Goal: Task Accomplishment & Management: Complete application form

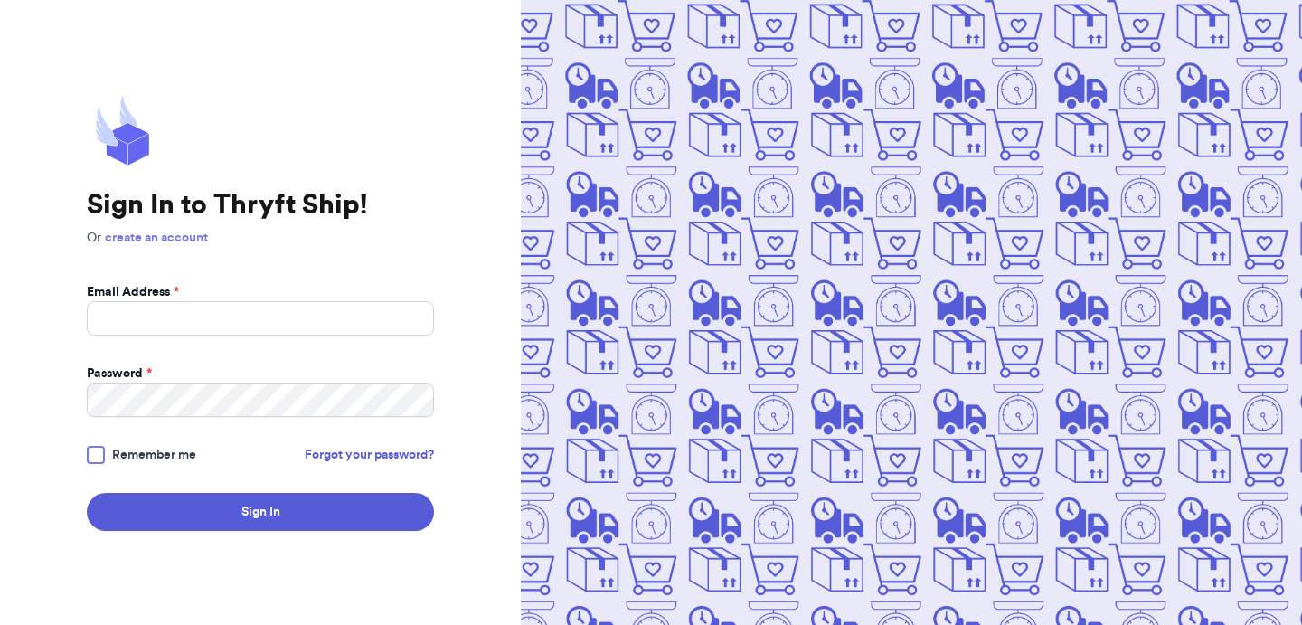
click at [181, 242] on link "create an account" at bounding box center [156, 237] width 103 height 13
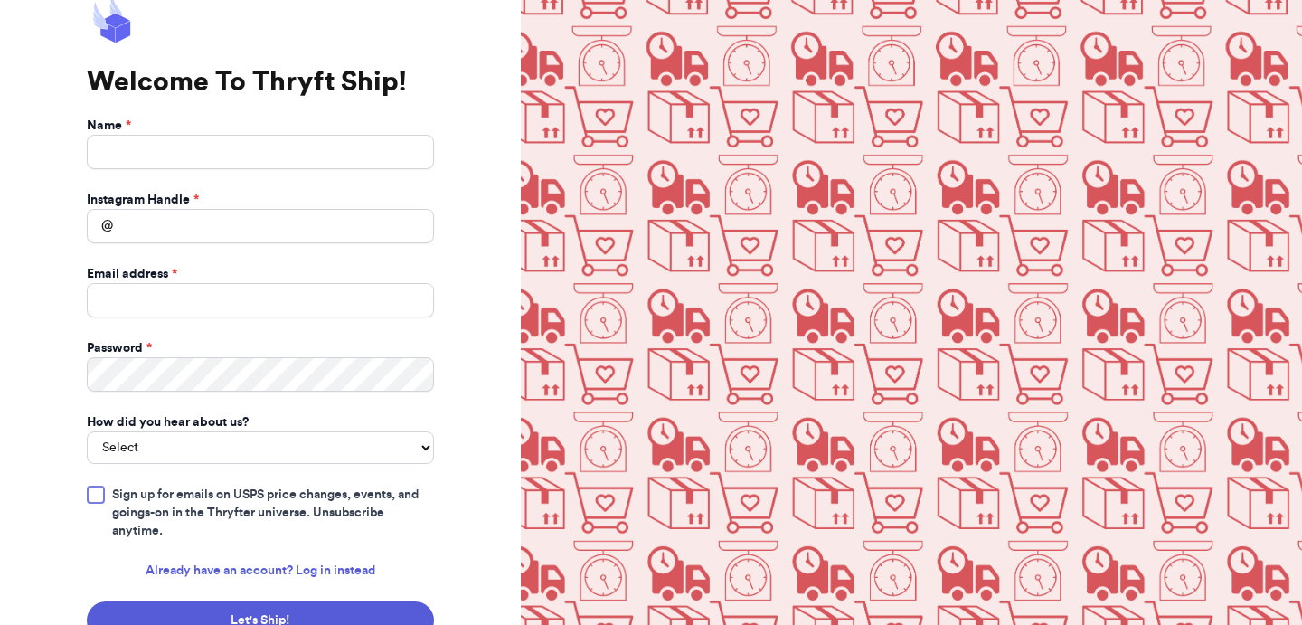
scroll to position [33, 0]
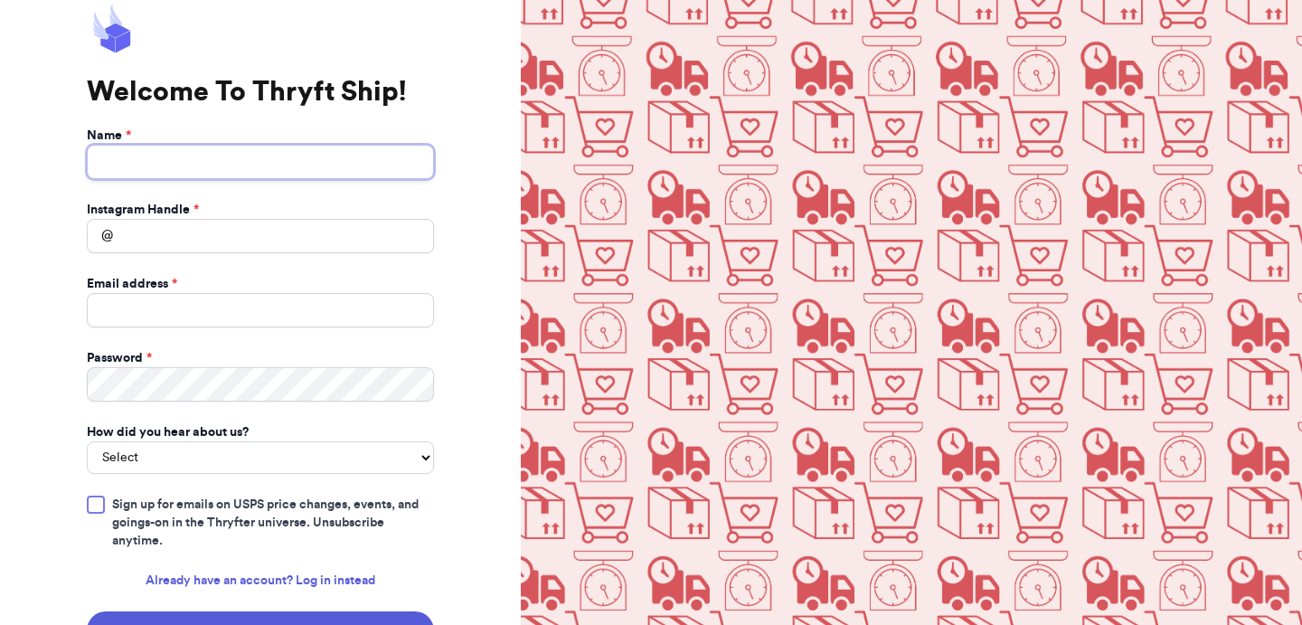
click at [237, 171] on input "Name *" at bounding box center [260, 162] width 347 height 34
type input "artest"
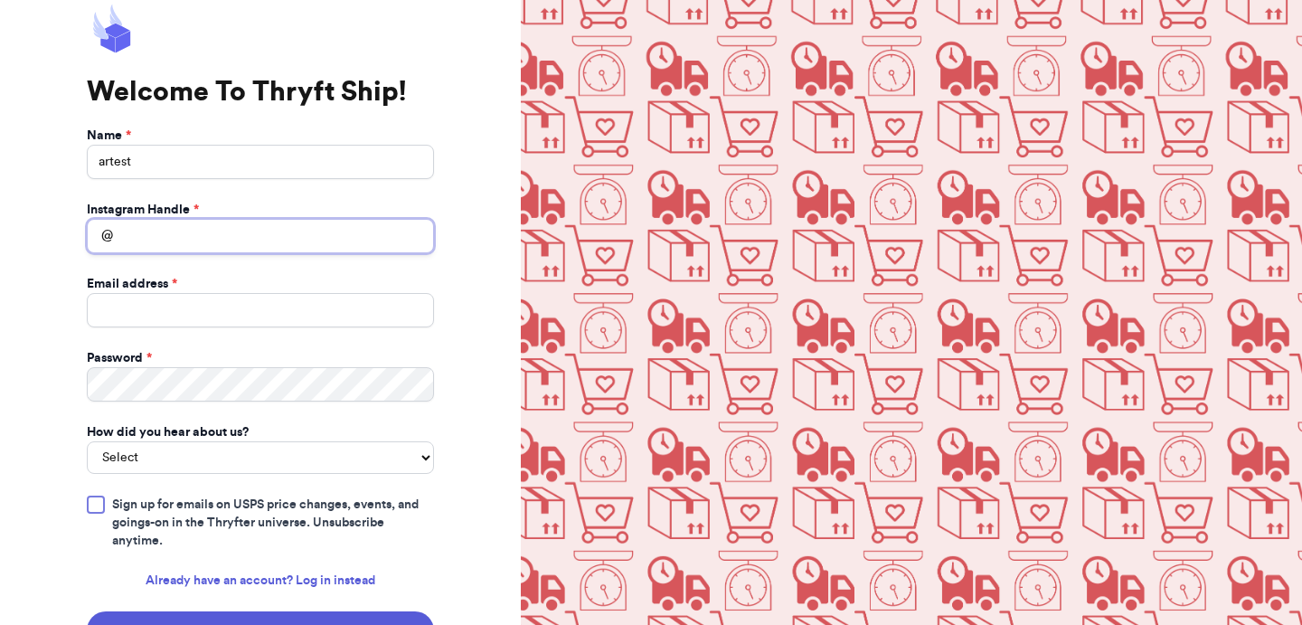
click at [228, 230] on input "Instagram Handle *" at bounding box center [260, 236] width 347 height 34
type input "artest"
click at [214, 306] on input "Email address *" at bounding box center [260, 310] width 347 height 34
click at [58, 370] on div "Welcome To Thryft Ship! Name * artest Instagram Handle * @ artest Email address…" at bounding box center [260, 337] width 521 height 740
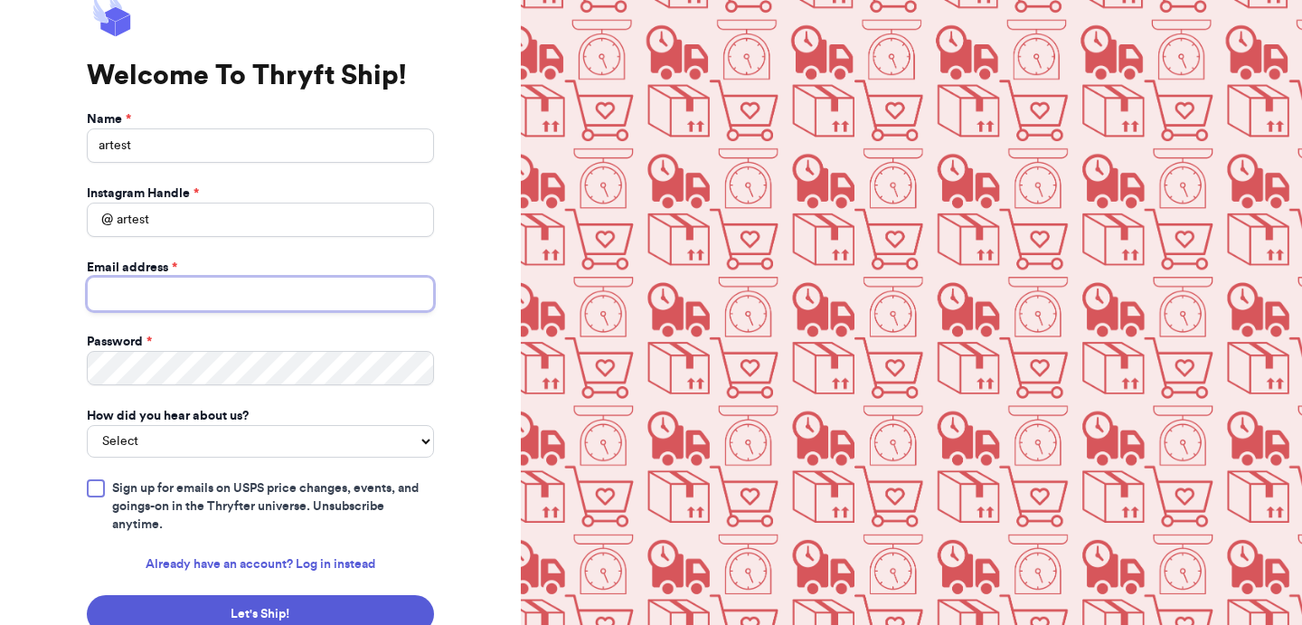
click at [221, 298] on input "Email address *" at bounding box center [260, 294] width 347 height 34
click at [129, 295] on input "[EMAIL_ADDRESS][DOMAIN_NAME]" at bounding box center [260, 294] width 347 height 34
type input "[EMAIL_ADDRESS][DOMAIN_NAME]"
click at [239, 431] on select "Select You reached out to me directly I saw another business post about Thryft …" at bounding box center [260, 441] width 347 height 33
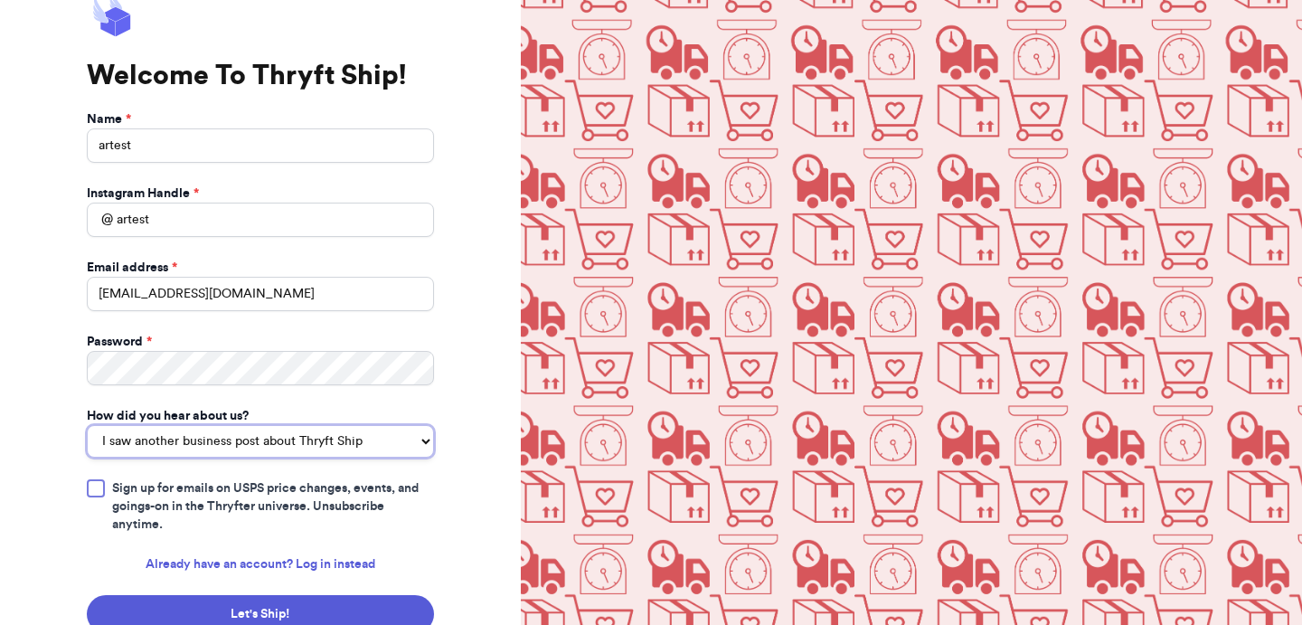
click at [87, 425] on select "Select You reached out to me directly I saw another business post about Thryft …" at bounding box center [260, 441] width 347 height 33
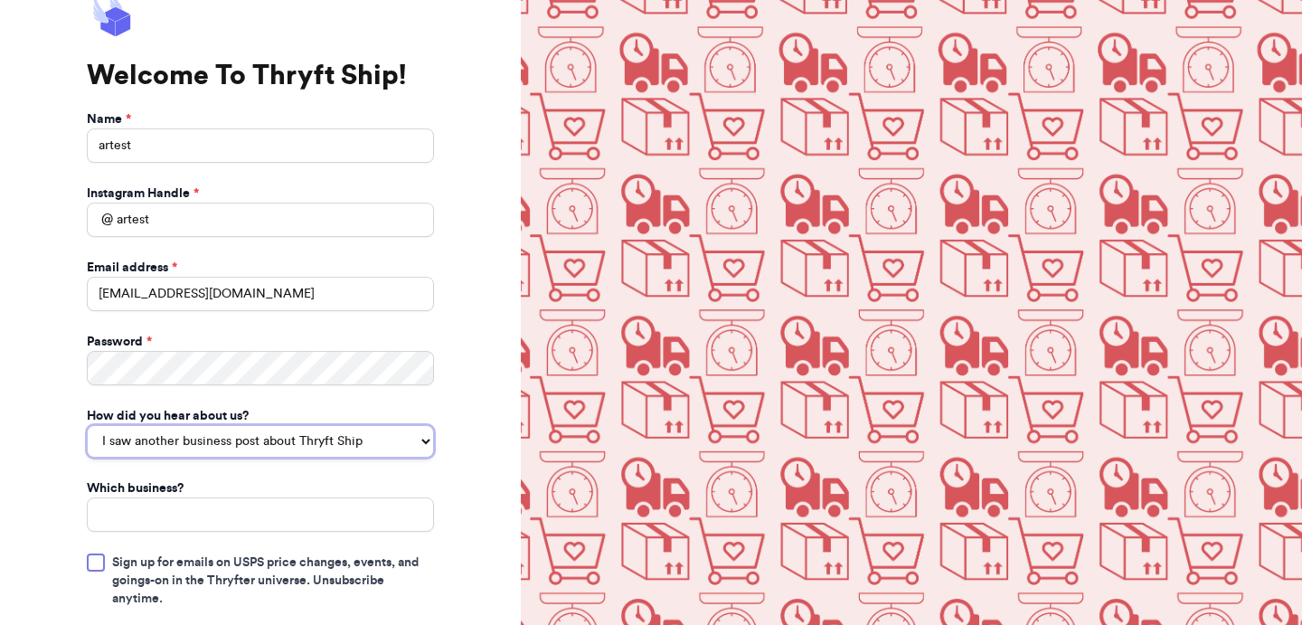
scroll to position [192, 0]
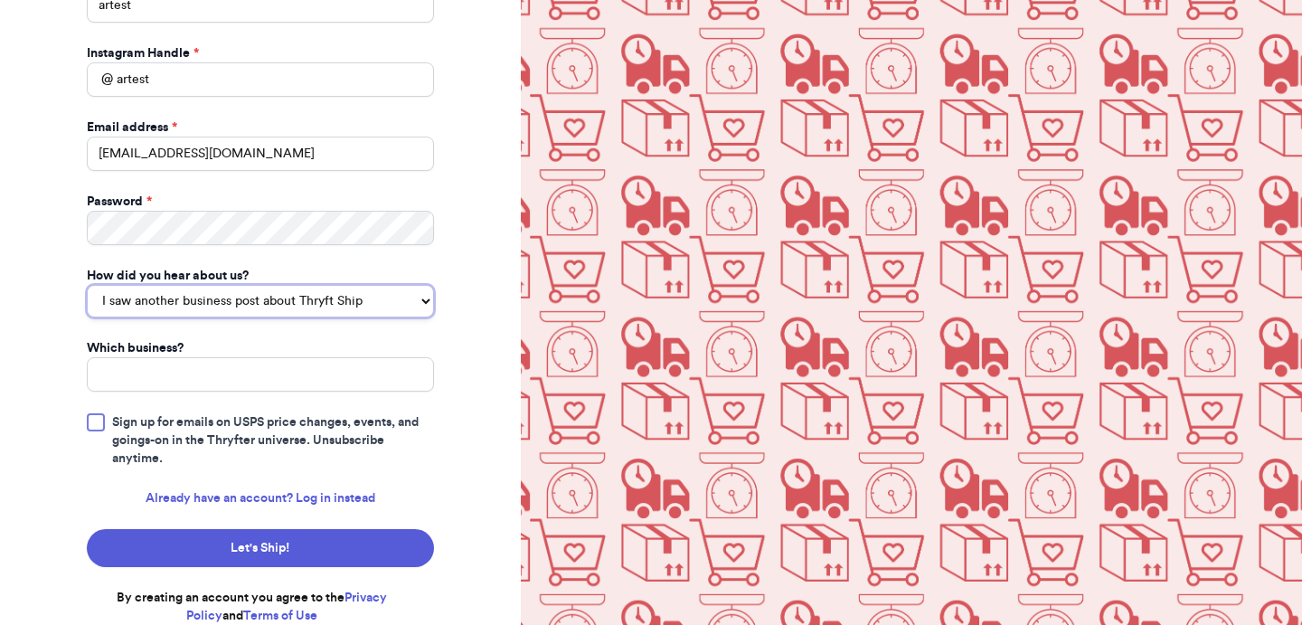
click at [294, 310] on select "You reached out to me directly I saw another business post about Thryft Ship I …" at bounding box center [260, 301] width 347 height 33
select select "you_reached_out_to_me"
click at [87, 317] on select "You reached out to me directly I saw another business post about Thryft Ship I …" at bounding box center [260, 301] width 347 height 33
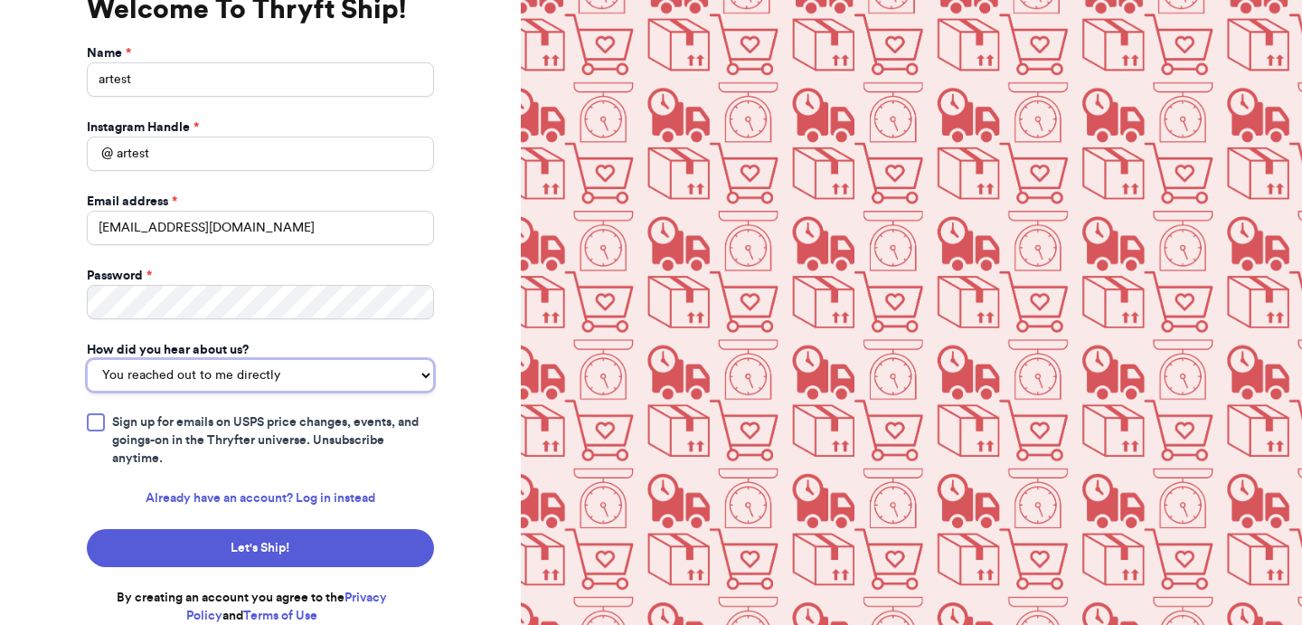
scroll to position [118, 0]
click at [193, 428] on span "Sign up for emails on USPS price changes, events, and goings-on in the Thryfter…" at bounding box center [273, 440] width 322 height 54
click at [0, 0] on input "Sign up for emails on USPS price changes, events, and goings-on in the Thryfter…" at bounding box center [0, 0] width 0 height 0
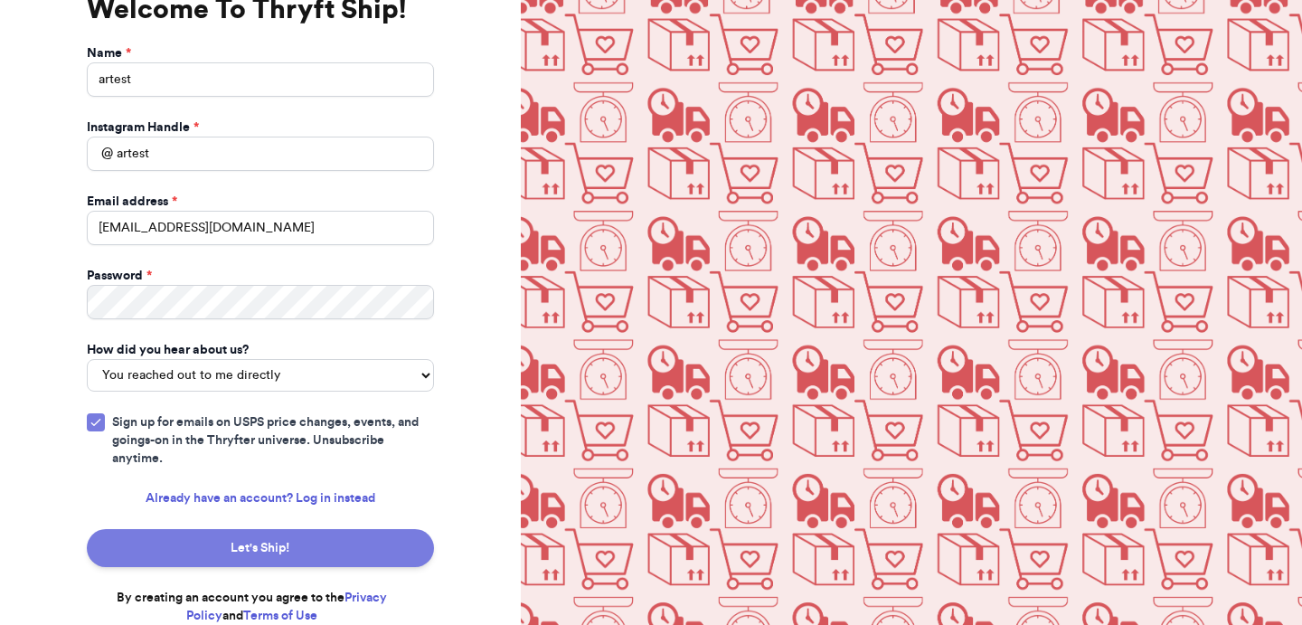
click at [303, 557] on button "Let's Ship!" at bounding box center [260, 548] width 347 height 38
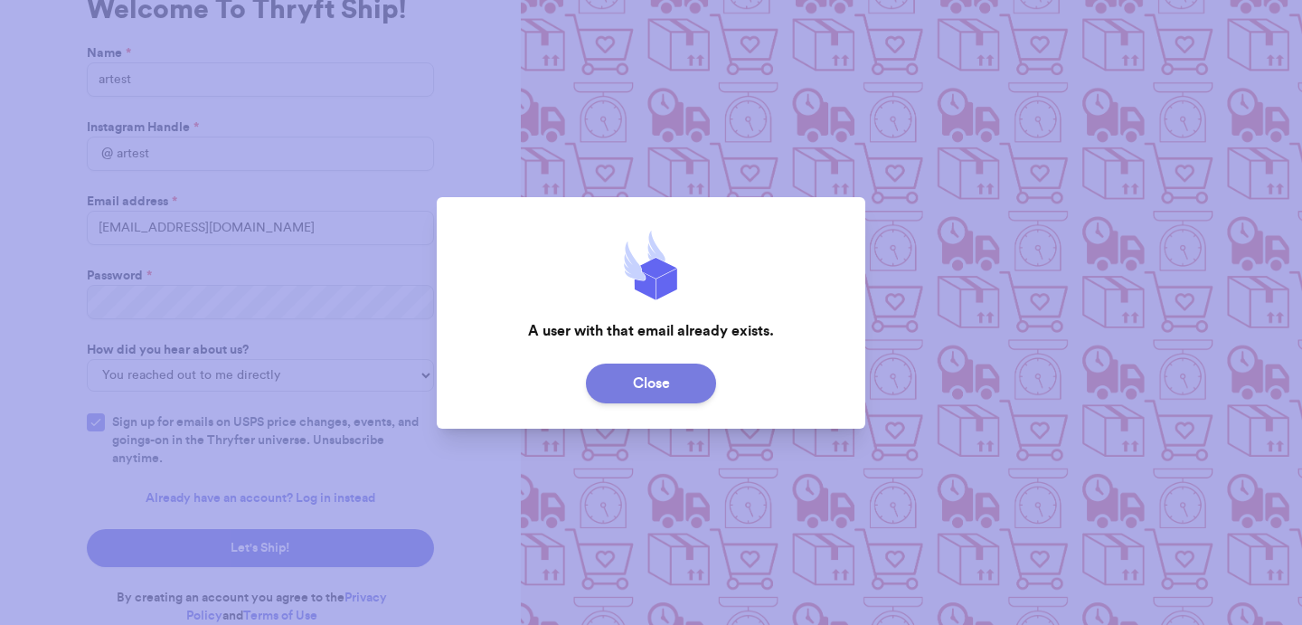
click at [675, 383] on button "Close" at bounding box center [651, 384] width 130 height 40
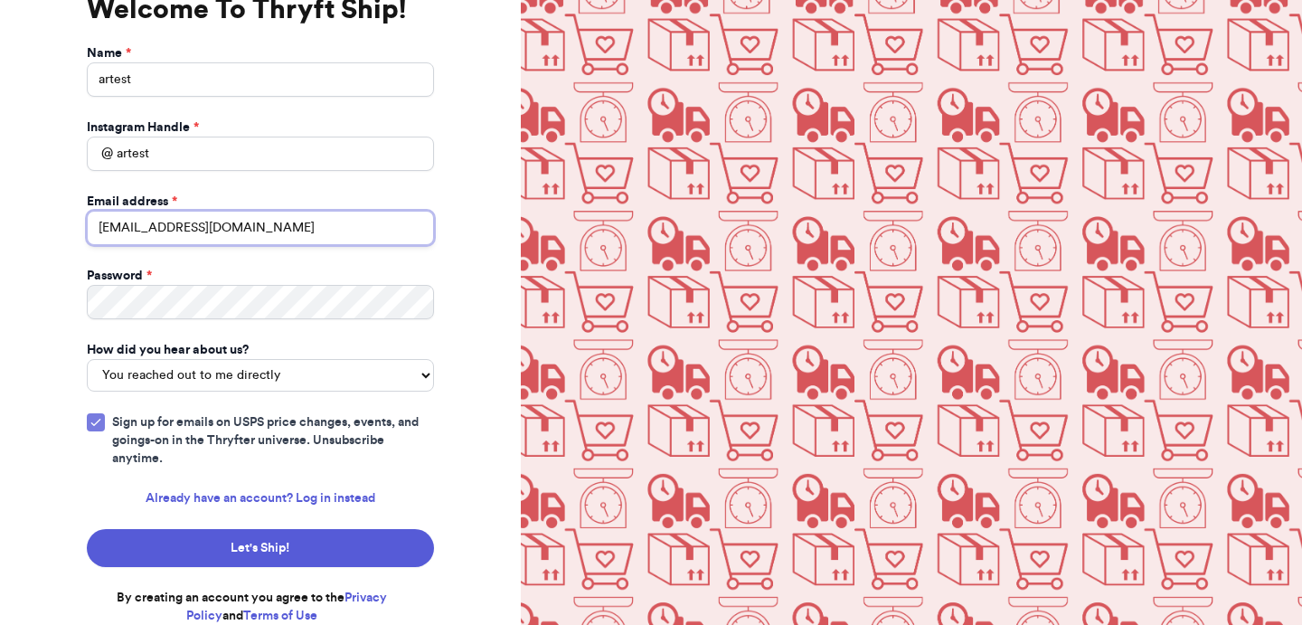
click at [145, 223] on input "[EMAIL_ADDRESS][DOMAIN_NAME]" at bounding box center [260, 228] width 347 height 34
type input "m"
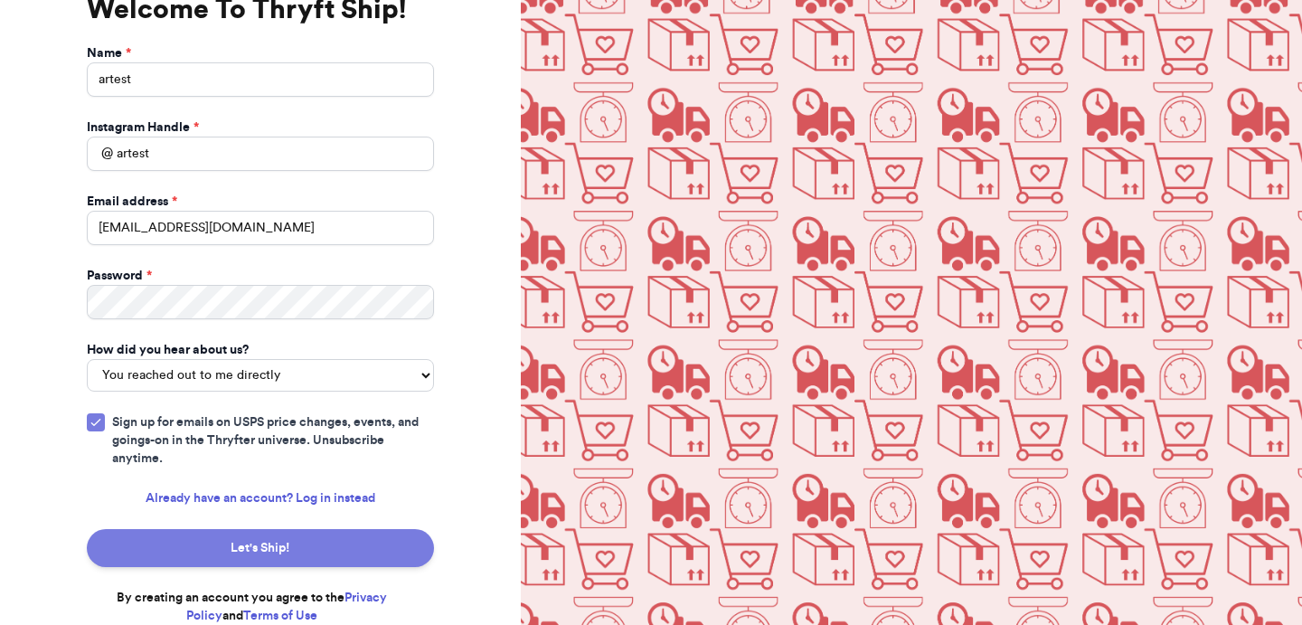
click at [290, 562] on button "Let's Ship!" at bounding box center [260, 548] width 347 height 38
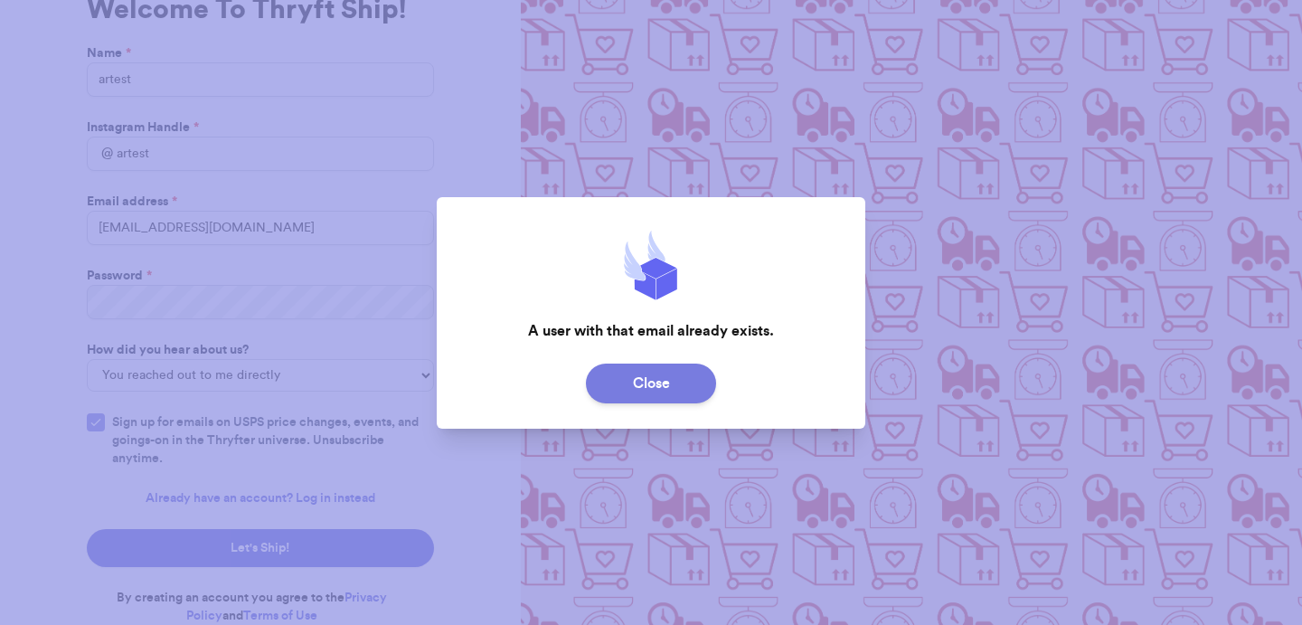
click at [663, 395] on button "Close" at bounding box center [651, 384] width 130 height 40
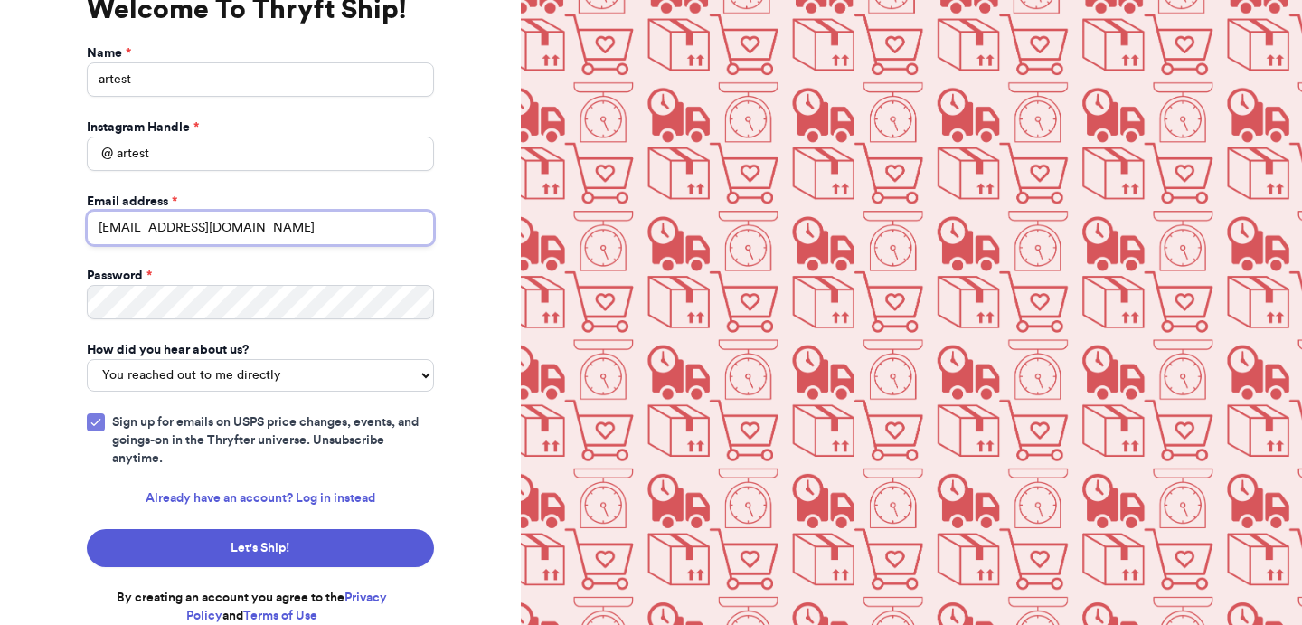
click at [132, 224] on input "[EMAIL_ADDRESS][DOMAIN_NAME]" at bounding box center [260, 228] width 347 height 34
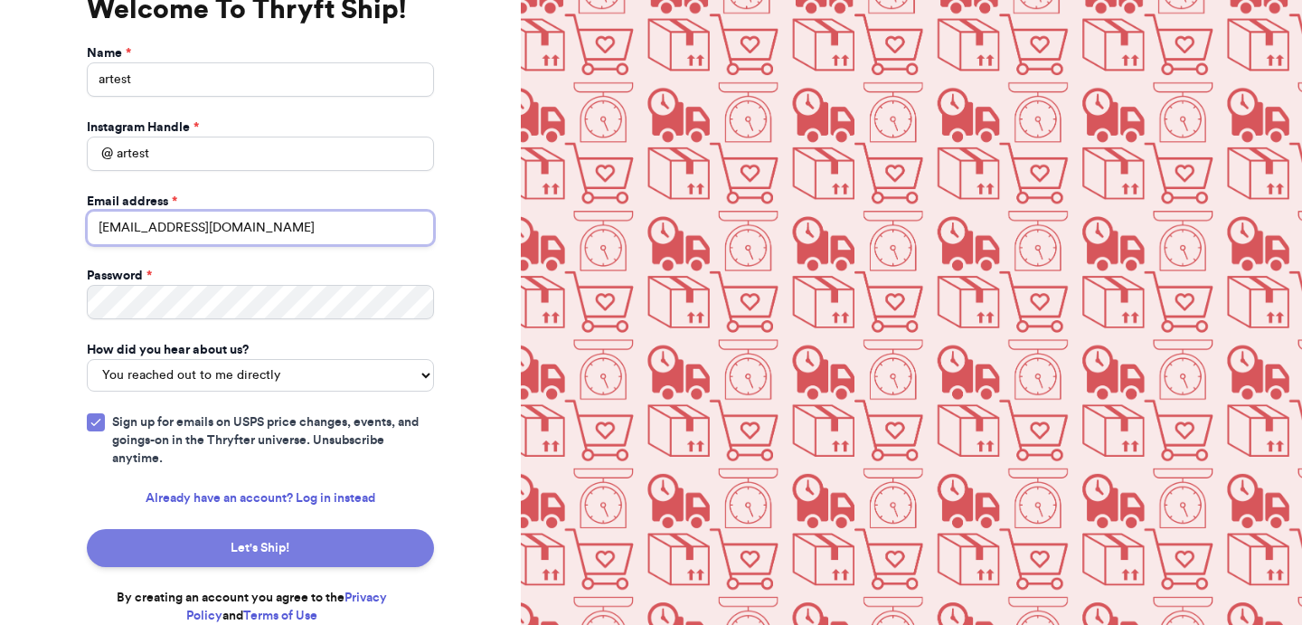
type input "[EMAIL_ADDRESS][DOMAIN_NAME]"
click at [230, 541] on button "Let's Ship!" at bounding box center [260, 548] width 347 height 38
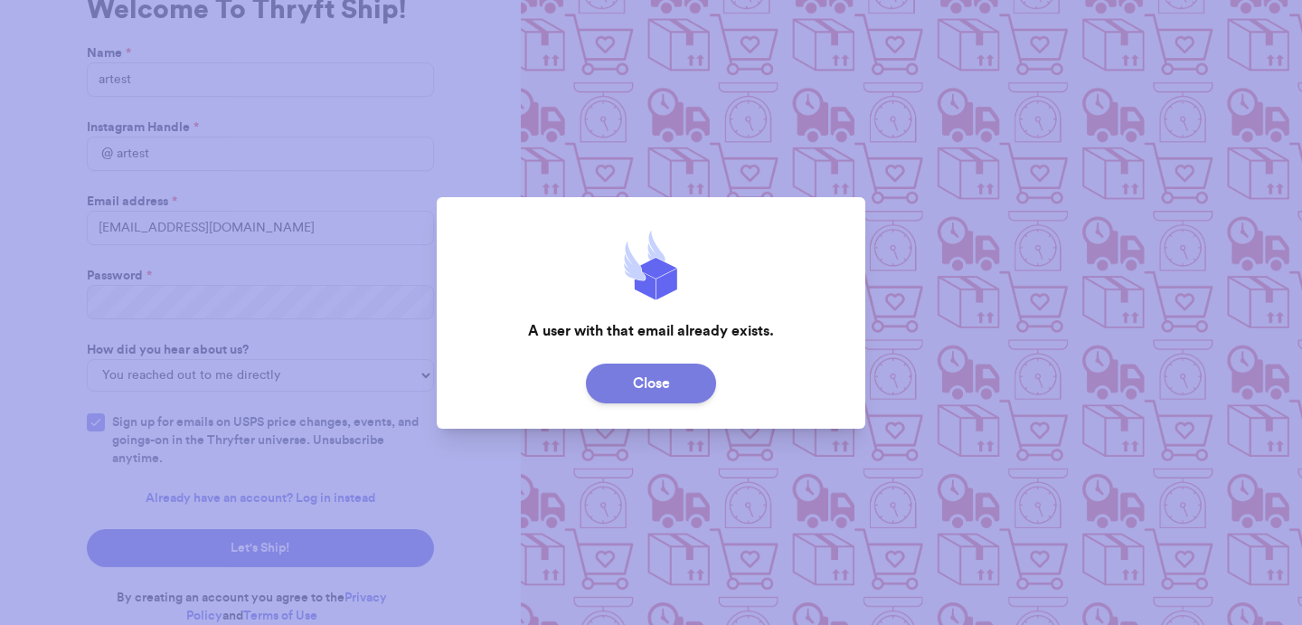
click at [691, 378] on button "Close" at bounding box center [651, 384] width 130 height 40
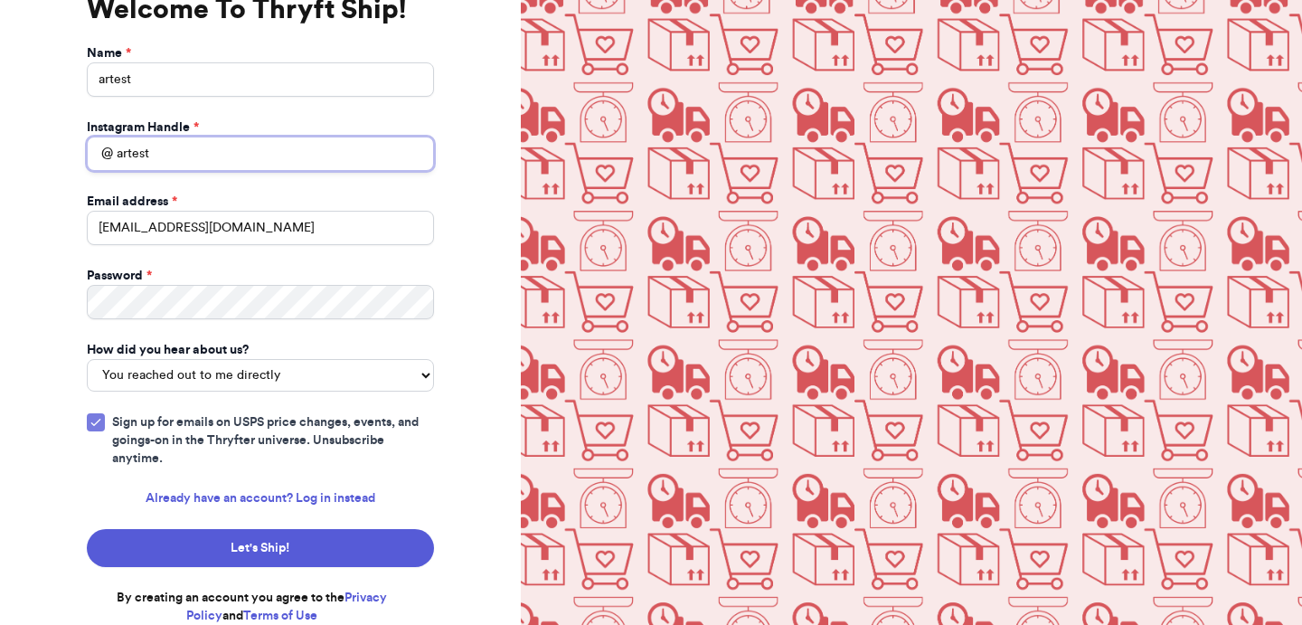
click at [114, 152] on input "artest" at bounding box center [260, 154] width 347 height 34
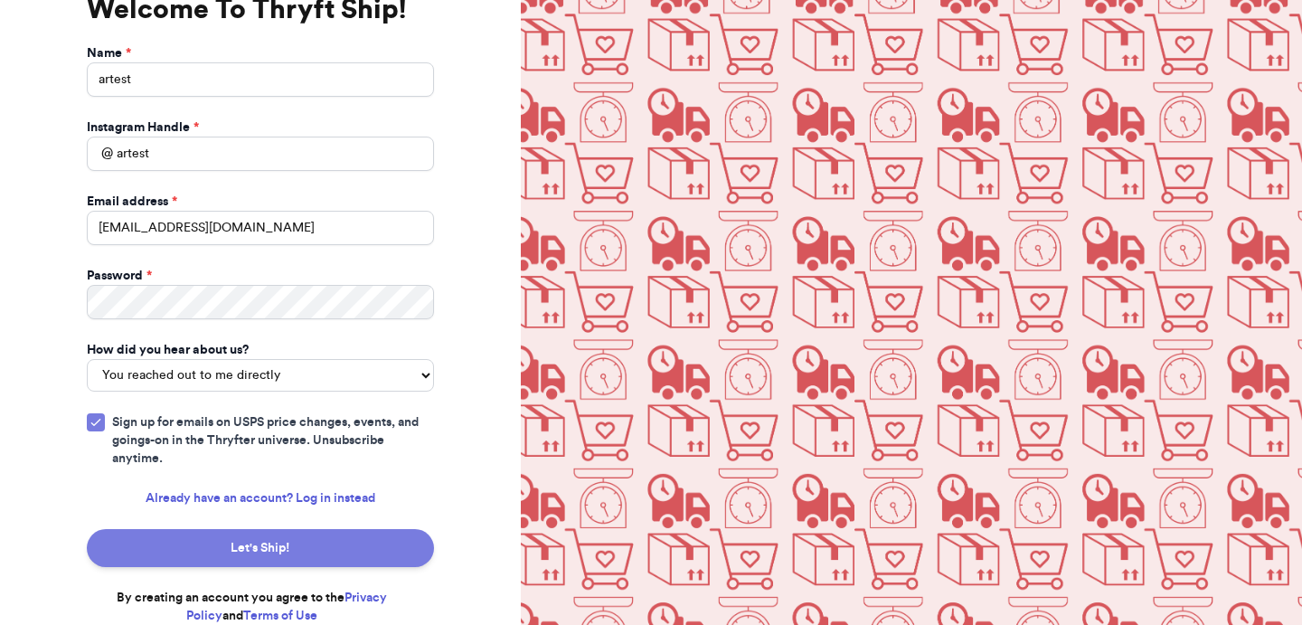
click at [218, 556] on button "Let's Ship!" at bounding box center [260, 548] width 347 height 38
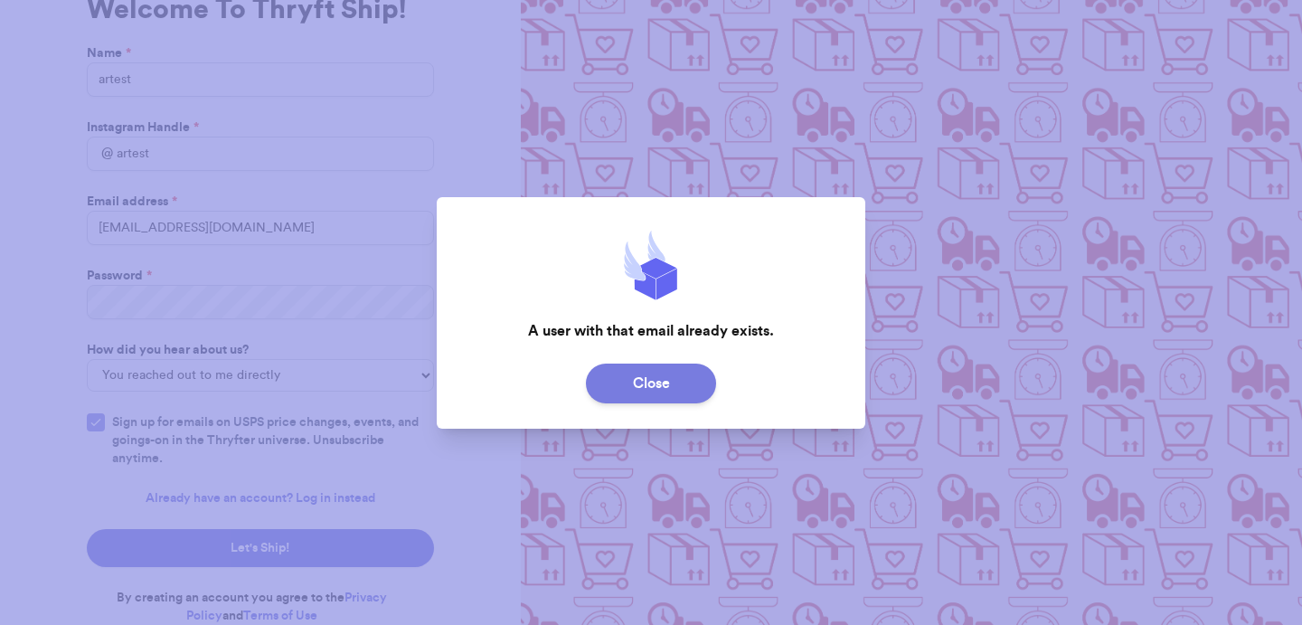
click at [678, 388] on button "Close" at bounding box center [651, 384] width 130 height 40
